Goal: Task Accomplishment & Management: Complete application form

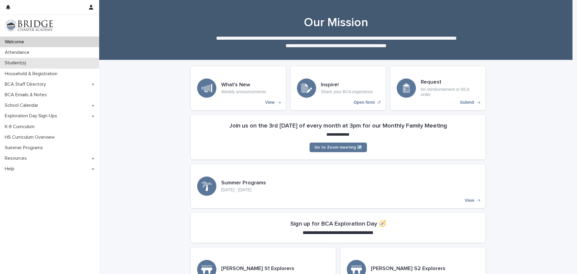
click at [20, 65] on p "Student(s)" at bounding box center [16, 63] width 29 height 6
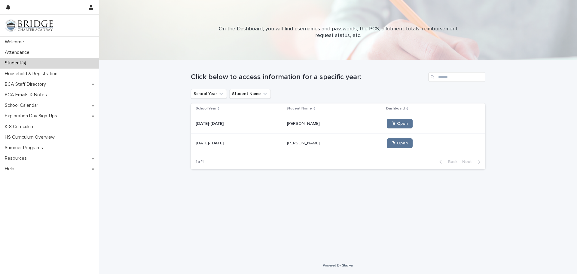
click at [387, 118] on div "🖱 Open" at bounding box center [431, 123] width 89 height 14
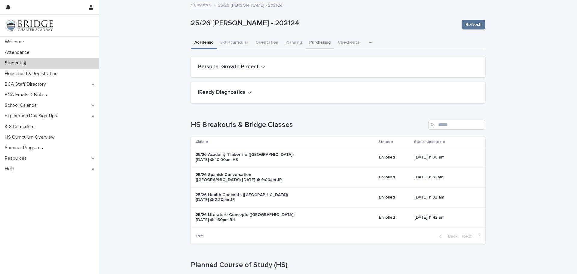
click at [312, 44] on button "Purchasing" at bounding box center [319, 43] width 29 height 13
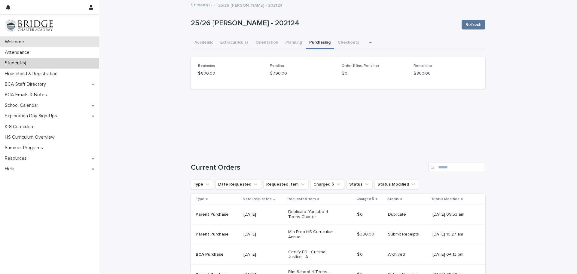
click at [24, 43] on p "Welcome" at bounding box center [15, 42] width 26 height 6
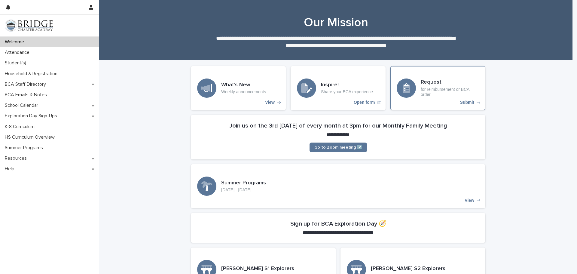
click at [454, 91] on p "for reimbursement or BCA order" at bounding box center [449, 92] width 58 height 10
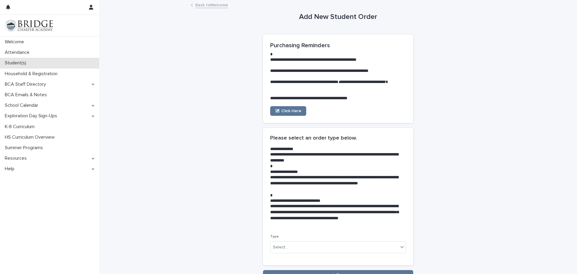
click at [20, 60] on p "Student(s)" at bounding box center [16, 63] width 29 height 6
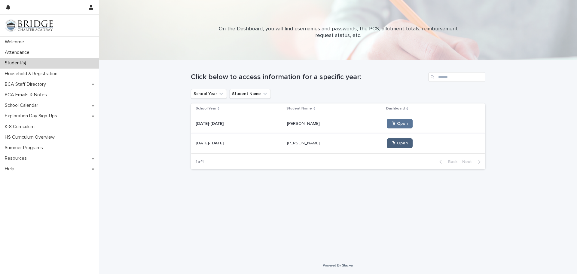
click at [391, 142] on span "🖱 Open" at bounding box center [399, 143] width 16 height 4
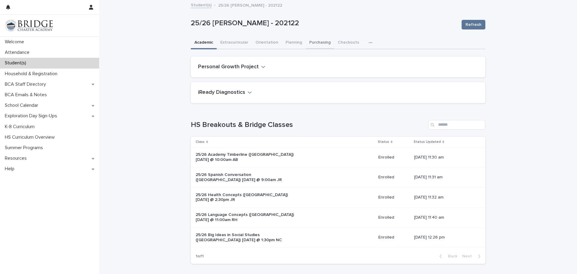
click at [315, 44] on button "Purchasing" at bounding box center [319, 43] width 29 height 13
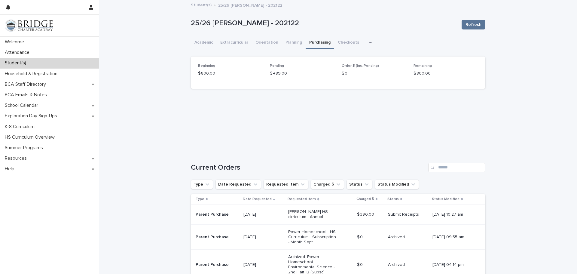
click at [399, 214] on p "Submit Receipts" at bounding box center [408, 214] width 40 height 5
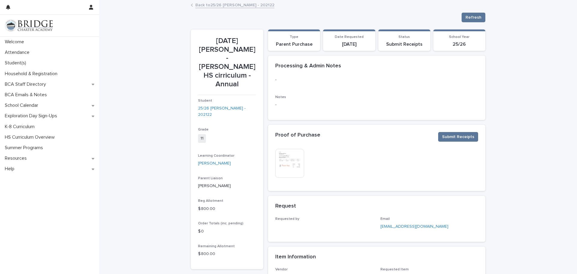
click at [290, 167] on img at bounding box center [289, 163] width 29 height 29
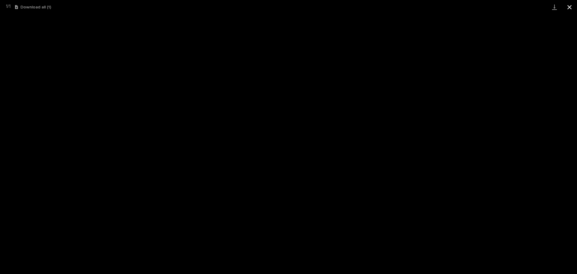
click at [567, 7] on button "Close gallery" at bounding box center [569, 7] width 15 height 14
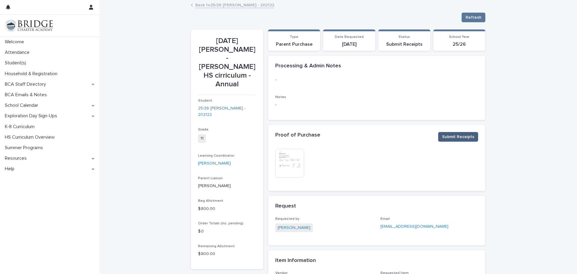
click at [470, 133] on button "Submit Receipts" at bounding box center [458, 137] width 40 height 10
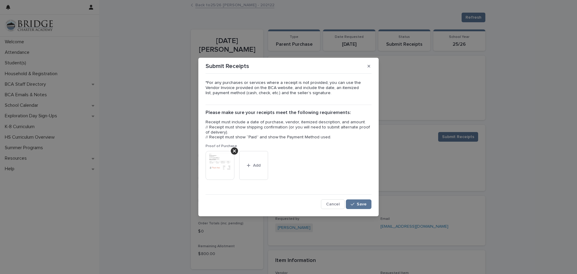
drag, startPoint x: 339, startPoint y: 206, endPoint x: 334, endPoint y: 195, distance: 12.2
click at [338, 203] on button "Cancel" at bounding box center [333, 204] width 24 height 10
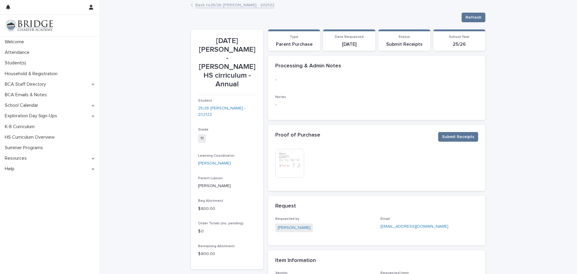
click at [290, 163] on img at bounding box center [289, 163] width 29 height 29
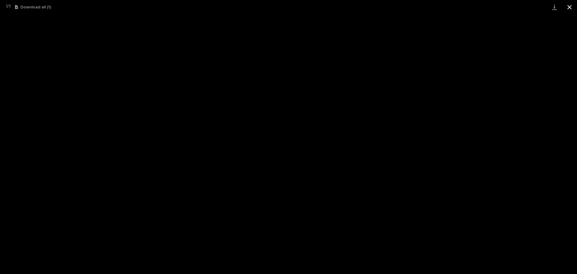
click at [571, 6] on button "Close gallery" at bounding box center [569, 7] width 15 height 14
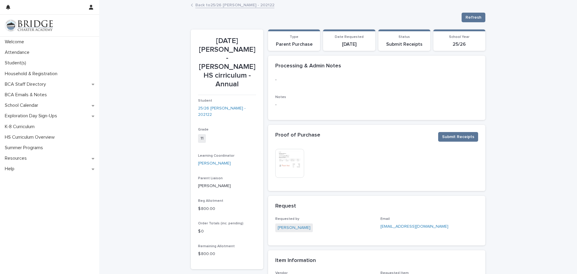
click at [402, 41] on div "Submit Receipts" at bounding box center [404, 43] width 45 height 7
click at [295, 170] on img at bounding box center [289, 163] width 29 height 29
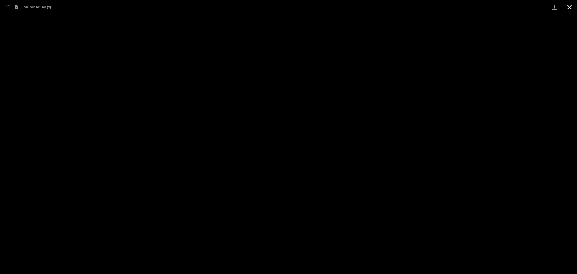
click at [567, 4] on button "Close gallery" at bounding box center [569, 7] width 15 height 14
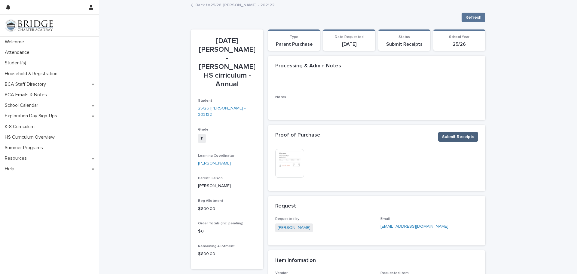
click at [450, 139] on span "Submit Receipts" at bounding box center [458, 137] width 32 height 6
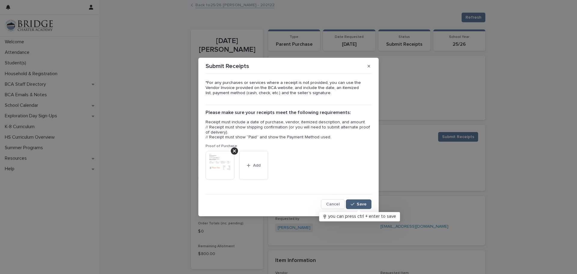
click at [359, 201] on button "Save" at bounding box center [359, 204] width 26 height 10
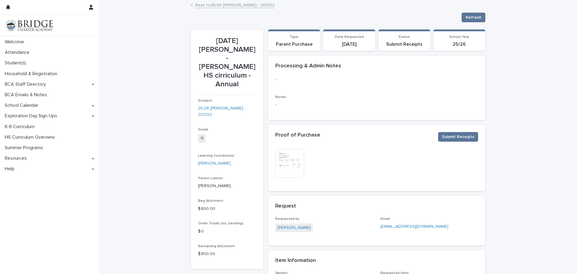
scroll to position [120, 0]
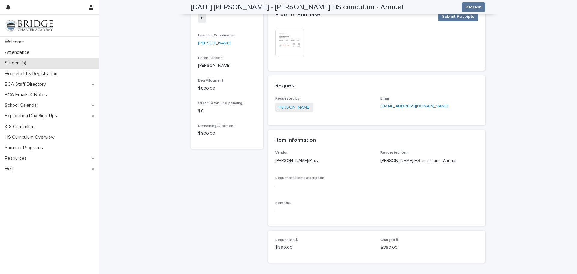
click at [14, 62] on p "Student(s)" at bounding box center [16, 63] width 29 height 6
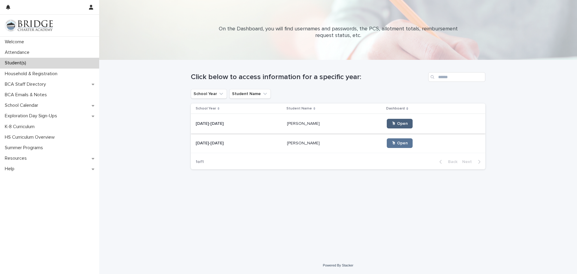
click at [391, 121] on span "🖱 Open" at bounding box center [399, 123] width 16 height 4
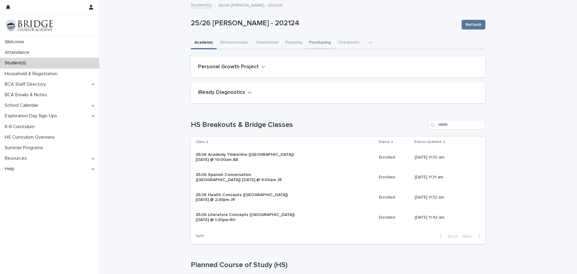
click at [317, 40] on button "Purchasing" at bounding box center [319, 43] width 29 height 13
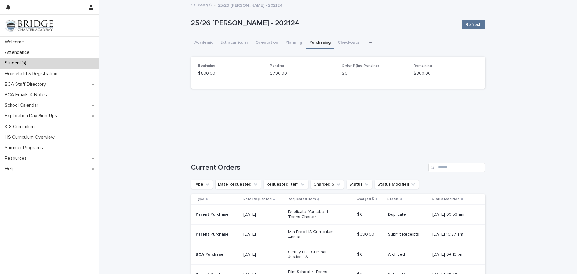
click at [392, 235] on p "Submit Receipts" at bounding box center [408, 234] width 40 height 5
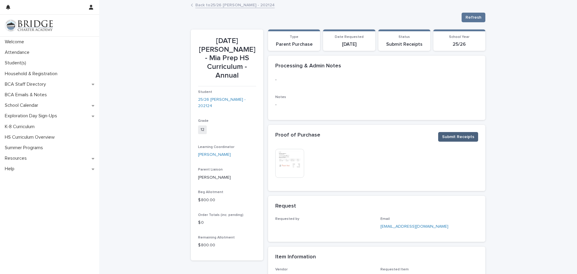
click at [454, 136] on span "Submit Receipts" at bounding box center [458, 137] width 32 height 6
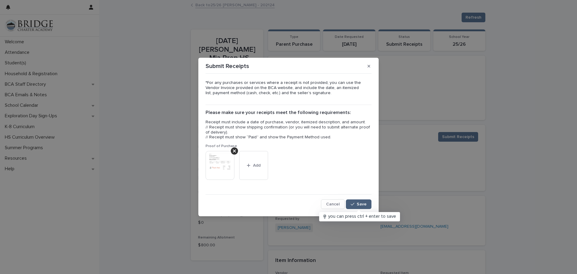
click at [362, 199] on button "Save" at bounding box center [359, 204] width 26 height 10
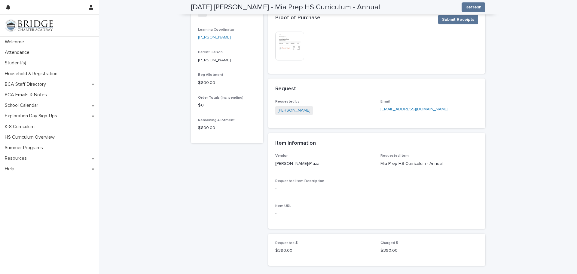
scroll to position [41, 0]
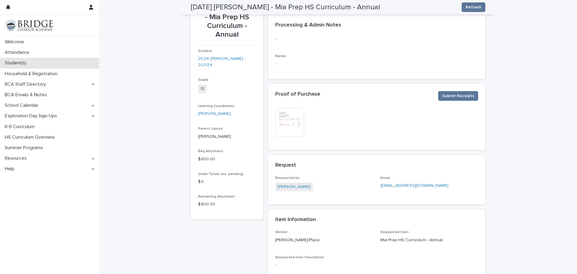
click at [8, 61] on p "Student(s)" at bounding box center [16, 63] width 29 height 6
